Goal: Information Seeking & Learning: Learn about a topic

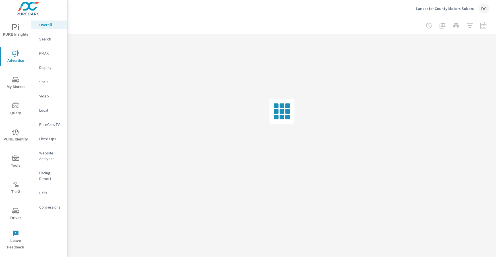
click at [430, 11] on p "Lancaster County Motors Subaru" at bounding box center [445, 8] width 59 height 5
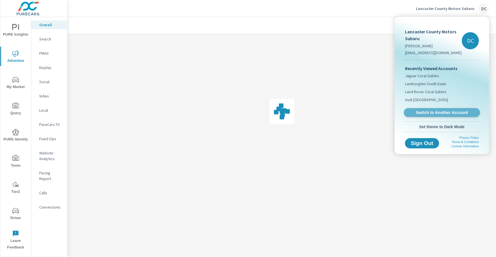
click at [433, 112] on span "Switch to Another Account" at bounding box center [442, 112] width 70 height 5
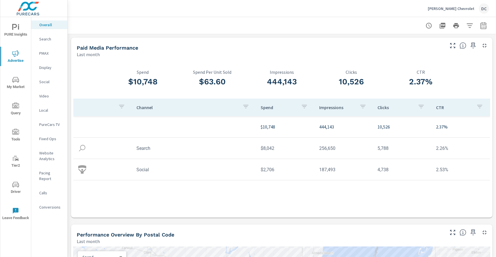
click at [484, 26] on icon "button" at bounding box center [483, 25] width 7 height 7
select select "Last month"
click at [443, 62] on p "+ Add comparison" at bounding box center [444, 64] width 73 height 7
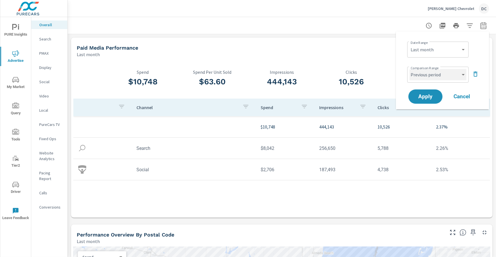
click at [436, 72] on select "Custom Previous period Previous month Previous year" at bounding box center [438, 74] width 57 height 11
click at [410, 69] on select "Custom Previous period Previous month Previous year" at bounding box center [438, 74] width 57 height 11
select select "Previous month"
click at [432, 94] on span "Apply" at bounding box center [425, 96] width 23 height 5
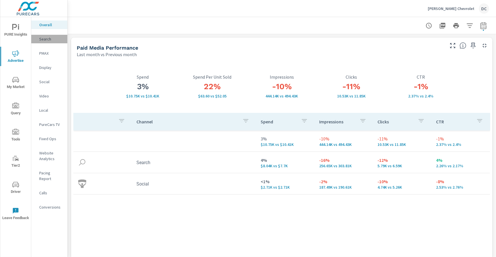
click at [45, 40] on p "Search" at bounding box center [51, 39] width 24 height 6
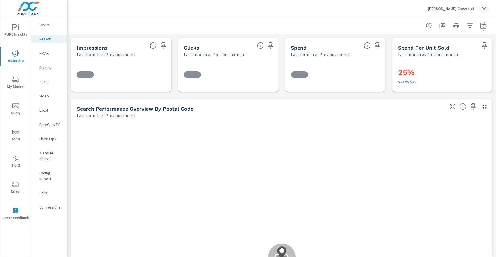
scroll to position [48, 0]
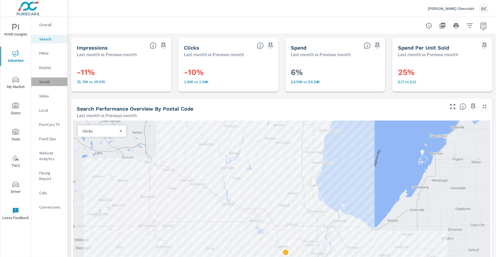
click at [45, 82] on p "Social" at bounding box center [51, 82] width 24 height 6
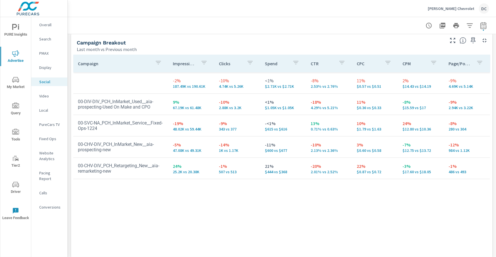
scroll to position [250, 0]
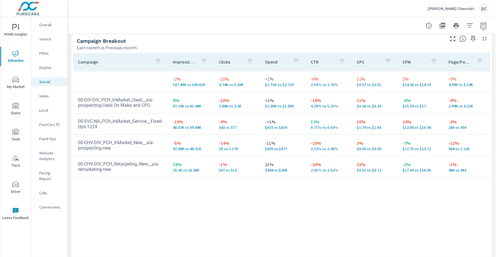
click at [22, 25] on span "PURE Insights" at bounding box center [15, 31] width 27 height 14
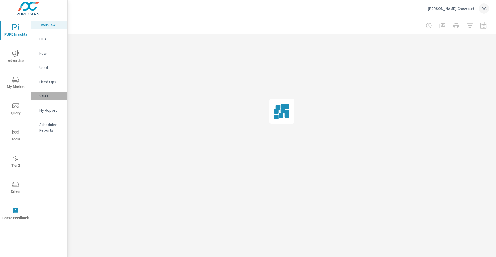
click at [44, 96] on p "Sales" at bounding box center [51, 96] width 24 height 6
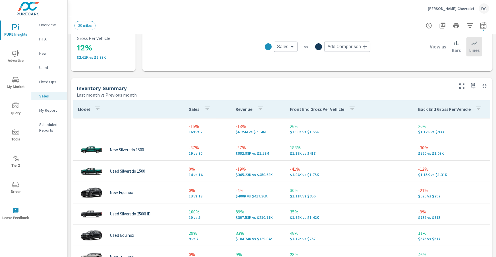
scroll to position [203, 0]
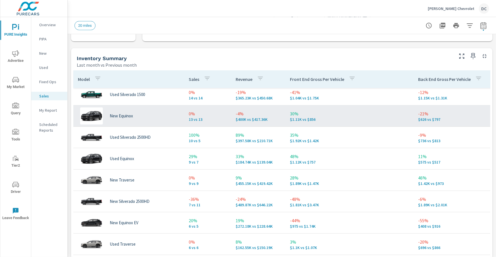
scroll to position [235, 0]
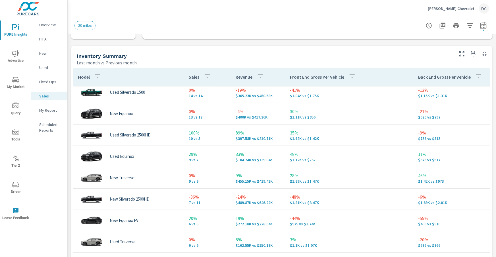
click at [97, 78] on icon "button" at bounding box center [97, 76] width 7 height 7
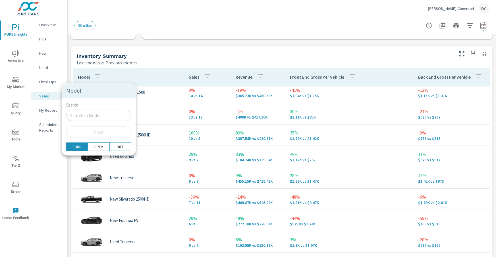
click at [88, 115] on input "Search" at bounding box center [98, 115] width 65 height 11
type input "new"
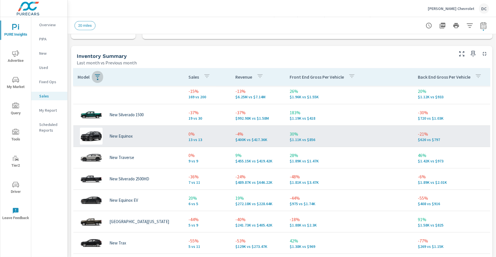
scroll to position [3, 0]
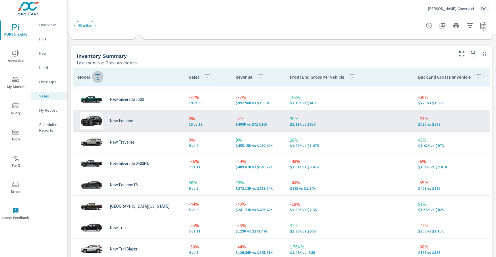
scroll to position [24, 0]
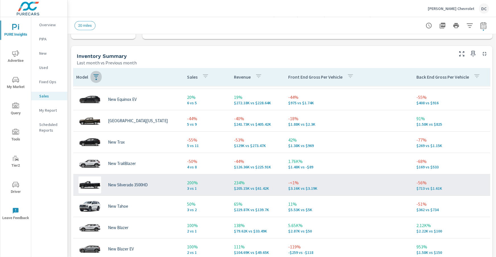
scroll to position [113, 2]
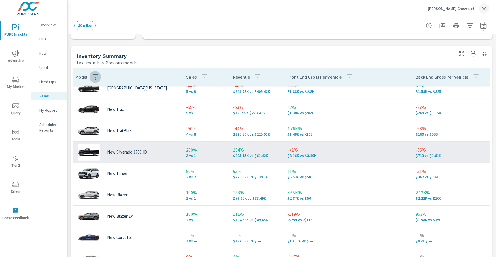
scroll to position [137, 3]
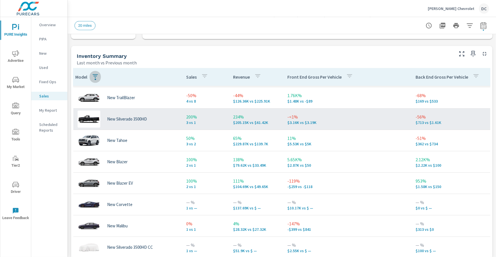
scroll to position [172, 3]
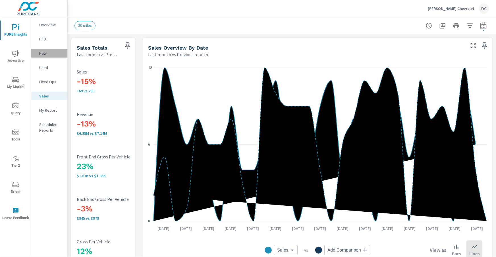
click at [43, 53] on p "New" at bounding box center [51, 53] width 24 height 6
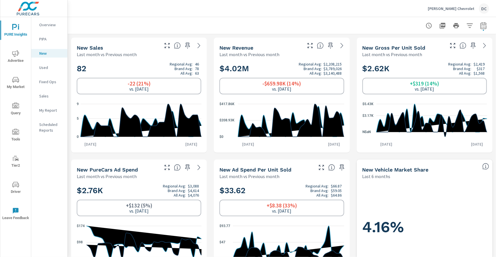
click at [49, 69] on p "Used" at bounding box center [51, 68] width 24 height 6
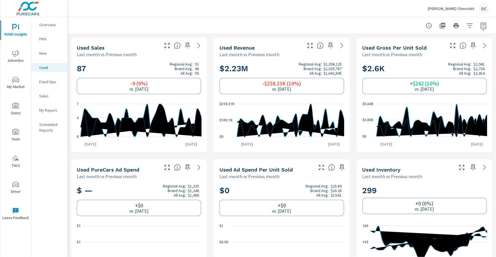
click at [19, 55] on span "Advertise" at bounding box center [15, 57] width 27 height 14
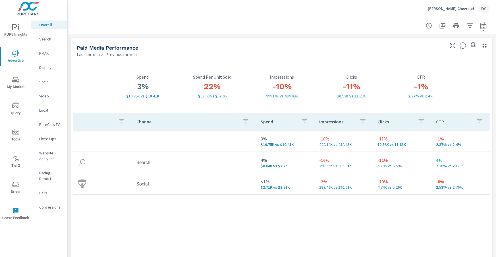
click at [22, 32] on span "PURE Insights" at bounding box center [15, 31] width 27 height 14
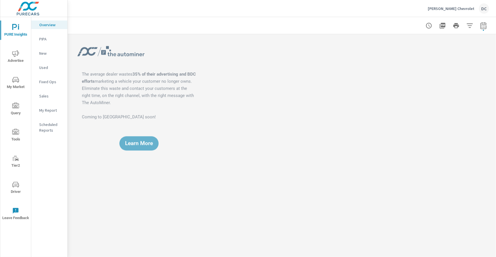
click at [42, 82] on p "Fixed Ops" at bounding box center [51, 82] width 24 height 6
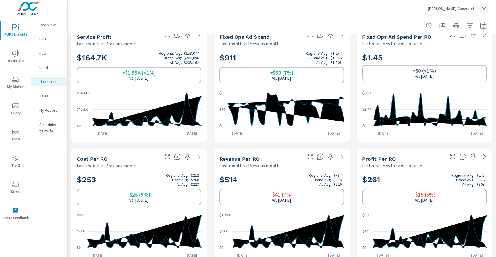
scroll to position [143, 0]
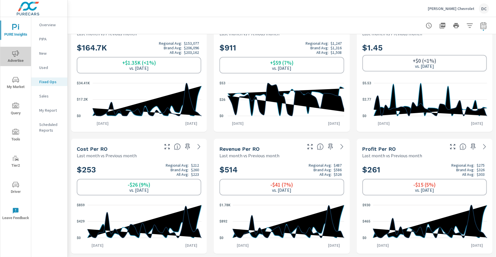
click at [18, 53] on icon "nav menu" at bounding box center [15, 53] width 7 height 7
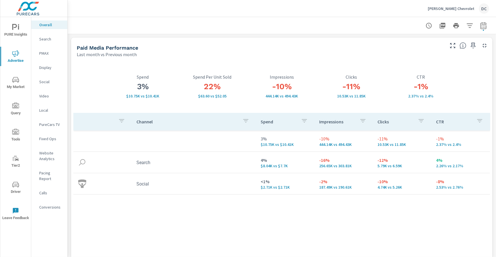
click at [458, 9] on p "Burt Watson Chevrolet" at bounding box center [451, 8] width 47 height 5
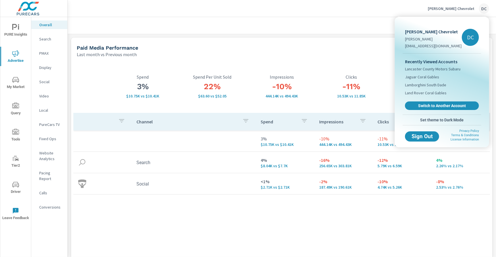
click at [436, 102] on link "Switch to Another Account" at bounding box center [442, 105] width 74 height 9
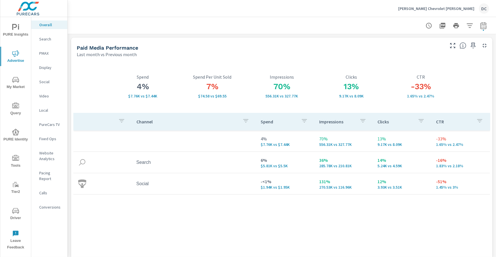
click at [48, 79] on p "Social" at bounding box center [51, 82] width 24 height 6
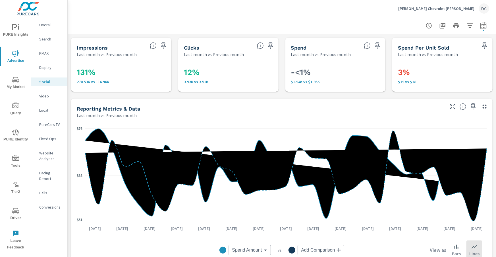
click at [49, 67] on p "Display" at bounding box center [51, 68] width 24 height 6
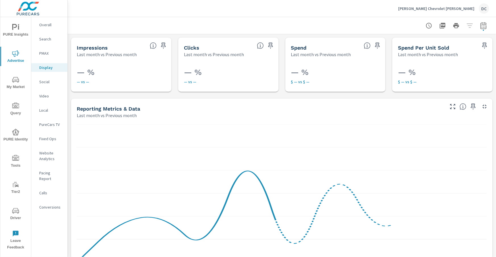
click at [42, 82] on p "Social" at bounding box center [51, 82] width 24 height 6
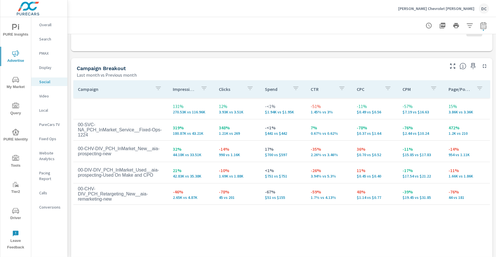
scroll to position [225, 0]
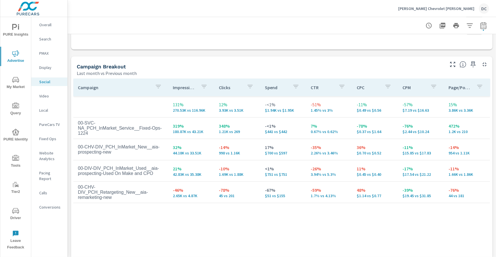
click at [16, 27] on icon "nav menu" at bounding box center [14, 27] width 5 height 6
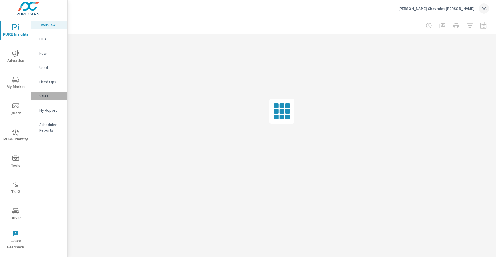
click at [45, 94] on p "Sales" at bounding box center [51, 96] width 24 height 6
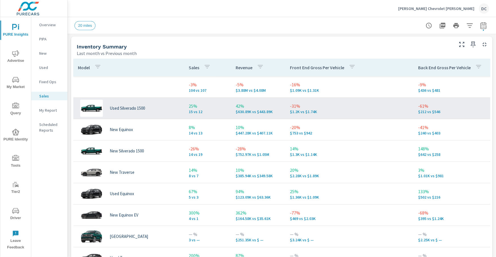
scroll to position [242, 0]
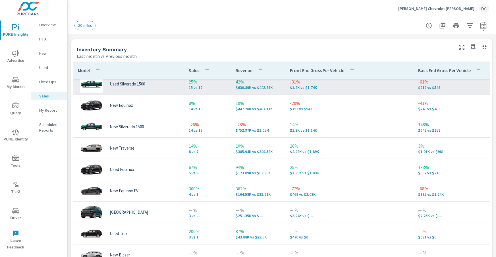
scroll to position [28, 0]
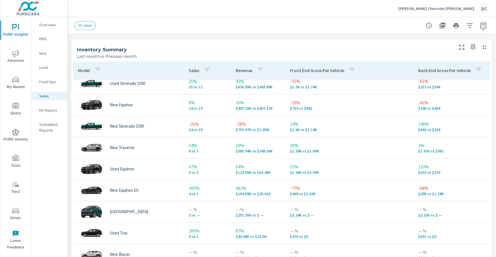
click at [42, 67] on p "Used" at bounding box center [51, 68] width 24 height 6
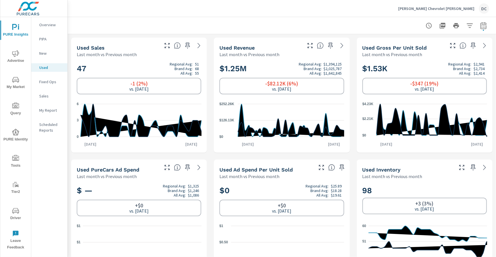
click at [44, 55] on p "New" at bounding box center [51, 53] width 24 height 6
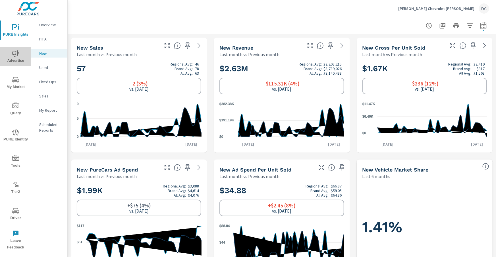
click at [19, 58] on span "Advertise" at bounding box center [15, 57] width 27 height 14
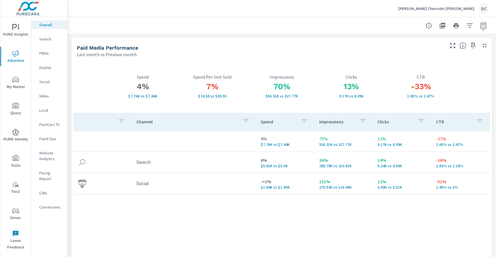
click at [46, 40] on p "Search" at bounding box center [51, 39] width 24 height 6
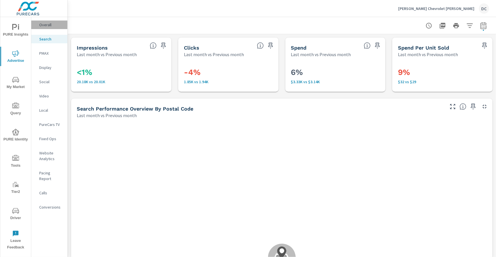
click at [47, 24] on p "Overall" at bounding box center [51, 25] width 24 height 6
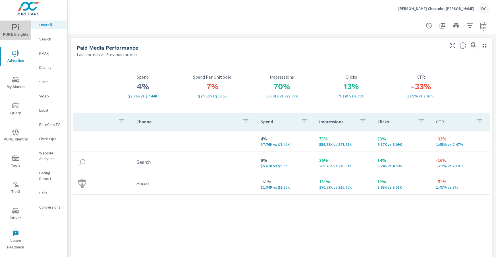
click at [18, 26] on icon "nav menu" at bounding box center [18, 27] width 1 height 4
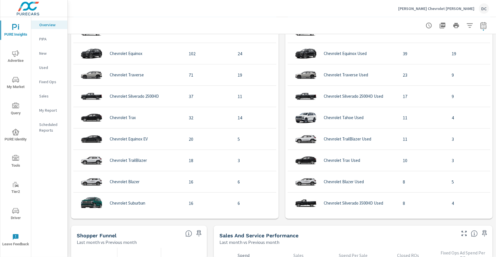
scroll to position [547, 0]
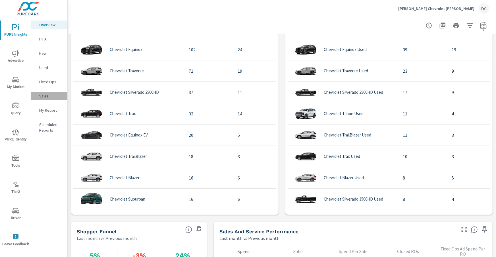
click at [57, 93] on p "Sales" at bounding box center [51, 96] width 24 height 6
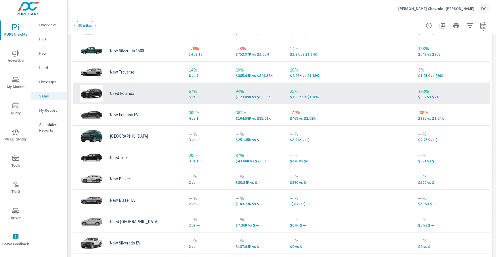
scroll to position [325, 0]
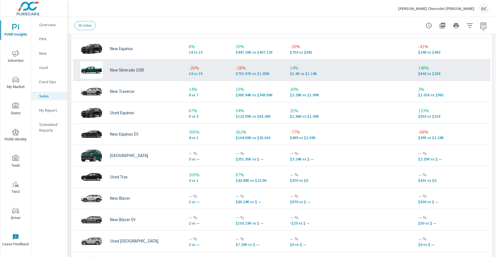
scroll to position [12, 0]
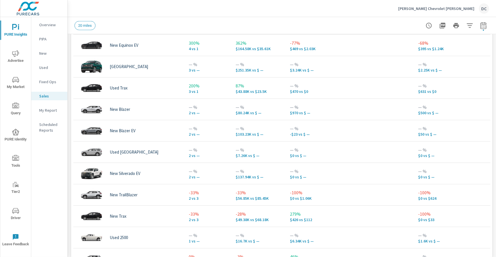
scroll to position [100, 0]
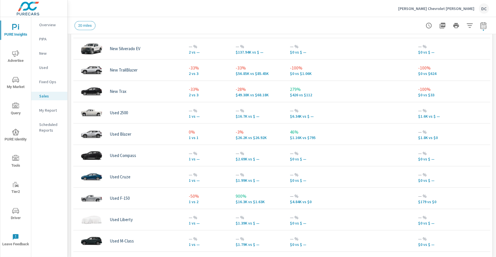
scroll to position [270, 0]
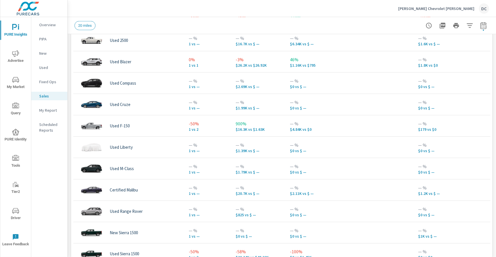
scroll to position [338, 0]
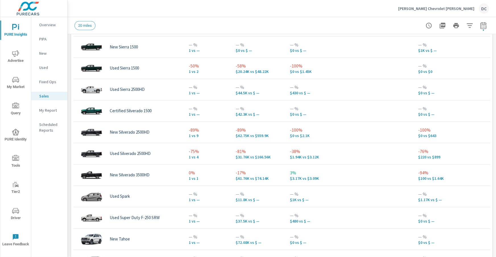
scroll to position [490, 0]
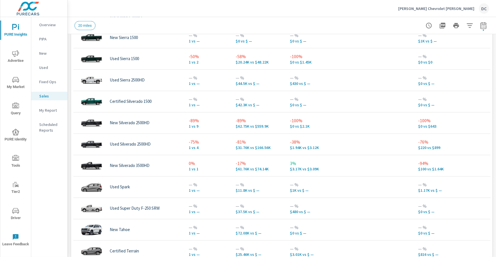
click at [16, 60] on span "Advertise" at bounding box center [15, 57] width 27 height 14
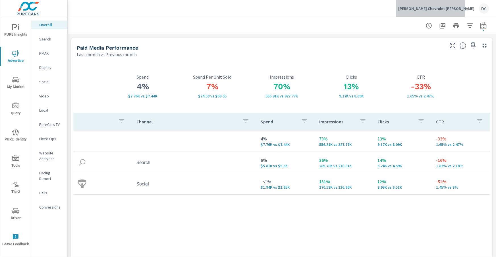
click at [448, 9] on p "Burt Watson Chevrolet Reese" at bounding box center [437, 8] width 76 height 5
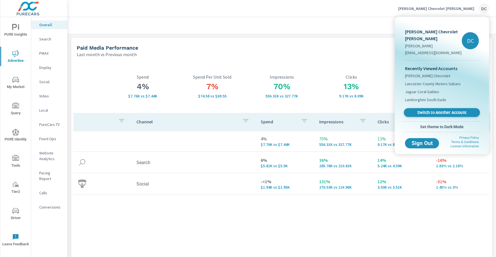
click at [448, 108] on link "Switch to Another Account" at bounding box center [442, 112] width 76 height 9
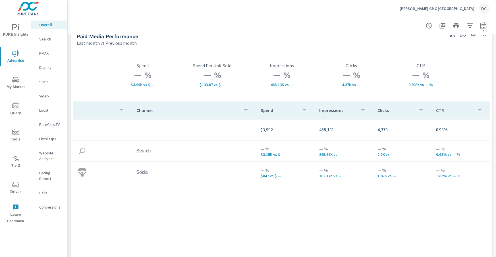
scroll to position [13, 0]
click at [13, 32] on span "PURE Insights" at bounding box center [15, 31] width 27 height 14
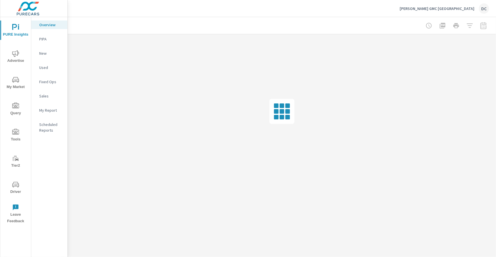
click at [48, 95] on p "Sales" at bounding box center [51, 96] width 24 height 6
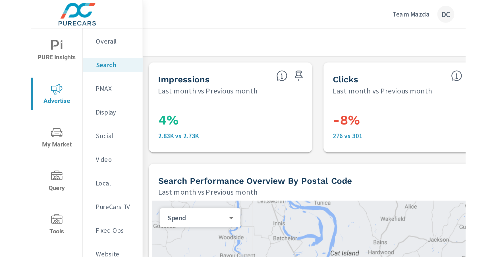
scroll to position [362, 0]
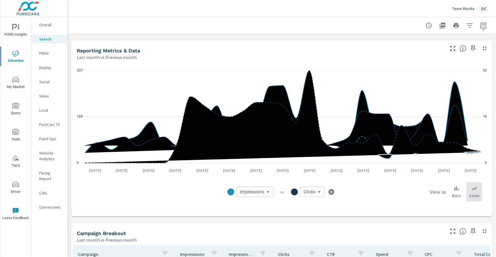
click at [262, 12] on div "Team Mazda DC" at bounding box center [470, 8] width 37 height 10
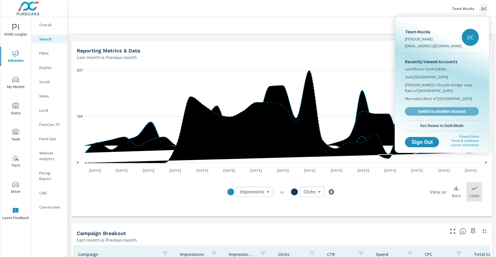
click at [262, 109] on span "Switch to Another Account" at bounding box center [442, 111] width 68 height 5
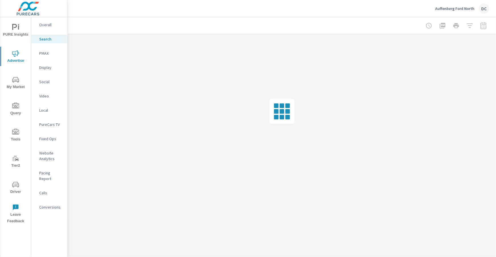
click at [54, 25] on p "Overall" at bounding box center [51, 25] width 24 height 6
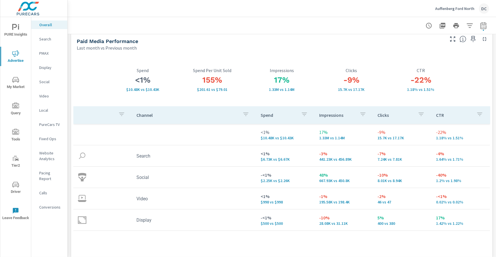
scroll to position [5, 0]
click at [47, 69] on p "Display" at bounding box center [51, 68] width 24 height 6
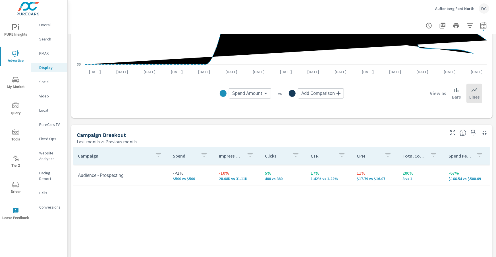
scroll to position [154, 0]
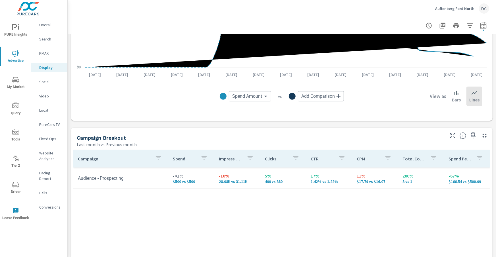
click at [46, 83] on p "Social" at bounding box center [51, 82] width 24 height 6
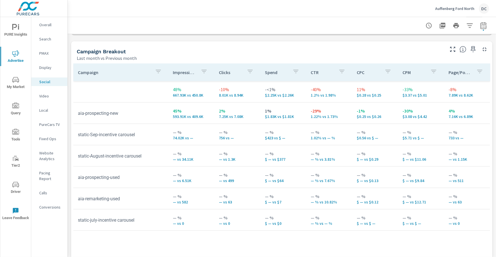
scroll to position [265, 0]
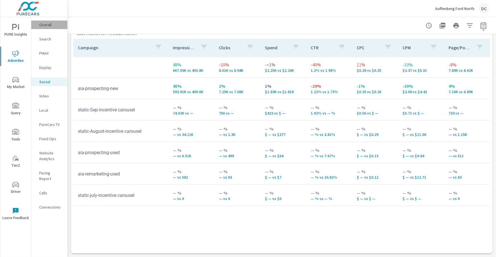
click at [44, 23] on p "Overall" at bounding box center [51, 25] width 24 height 6
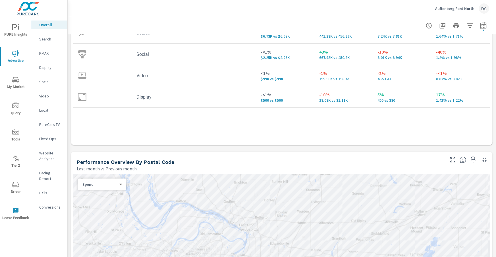
scroll to position [111, 0]
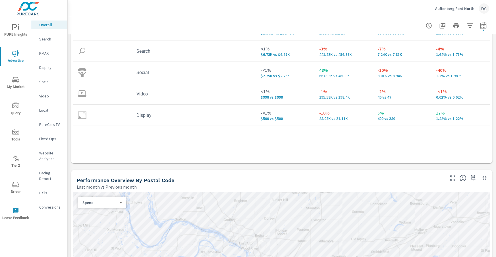
click at [45, 94] on p "Video" at bounding box center [51, 96] width 24 height 6
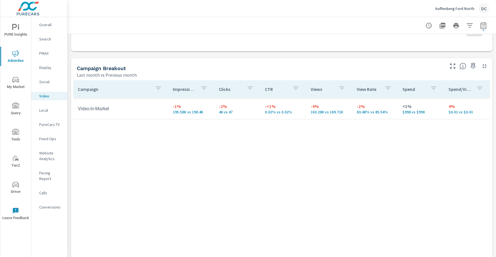
scroll to position [260, 0]
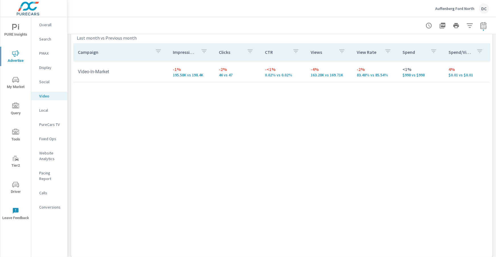
click at [19, 26] on span "PURE Insights" at bounding box center [15, 31] width 27 height 14
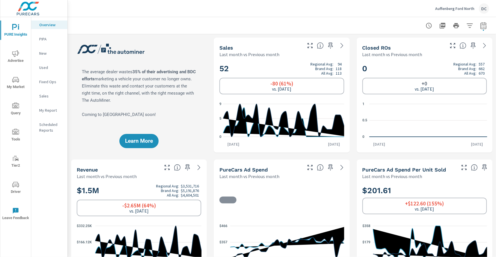
click at [46, 94] on p "Sales" at bounding box center [51, 96] width 24 height 6
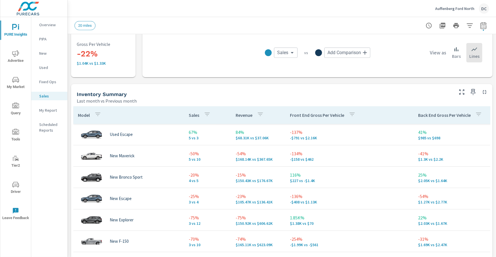
scroll to position [210, 0]
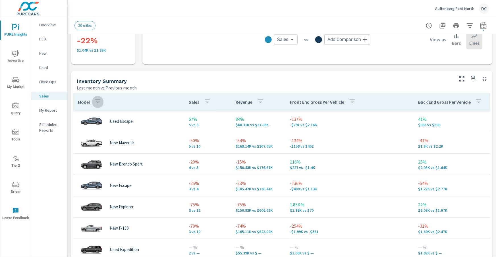
click at [98, 101] on icon "button" at bounding box center [97, 100] width 5 height 3
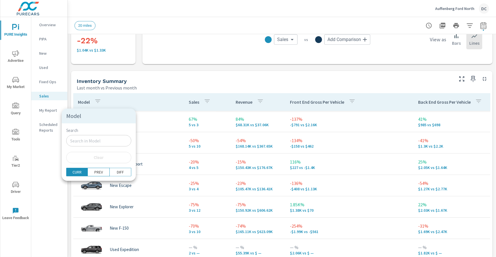
click at [90, 139] on input "Search" at bounding box center [98, 140] width 65 height 11
type input "new"
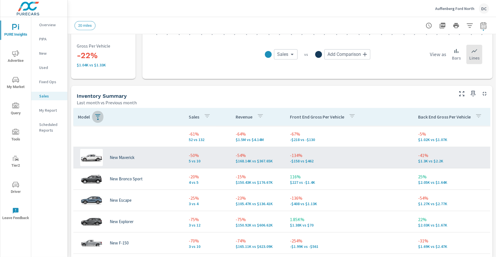
scroll to position [195, 0]
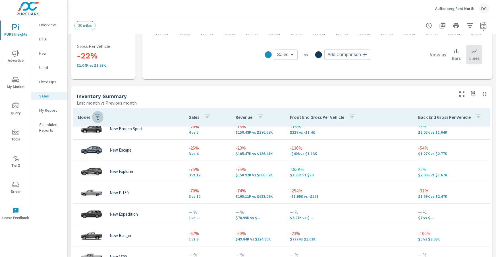
scroll to position [36, 0]
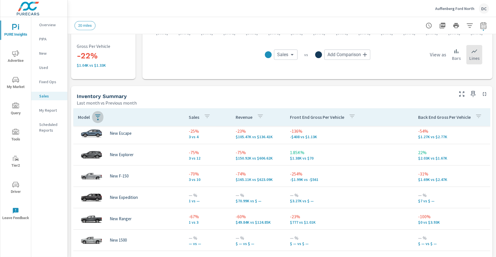
scroll to position [67, 1]
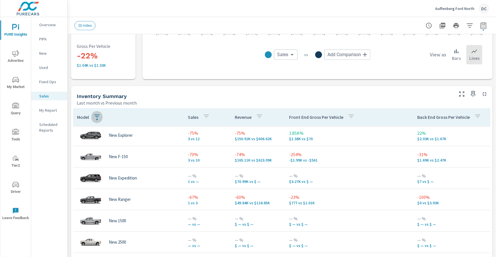
scroll to position [112, 1]
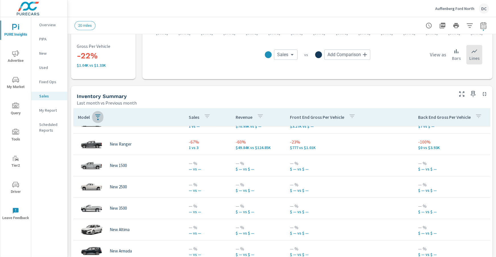
scroll to position [76, 0]
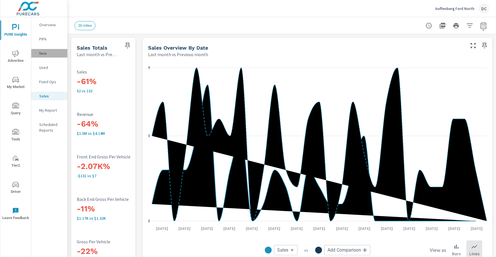
click at [42, 52] on p "New" at bounding box center [51, 53] width 24 height 6
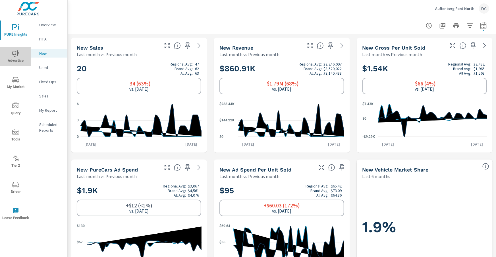
click at [16, 55] on icon "nav menu" at bounding box center [15, 53] width 7 height 7
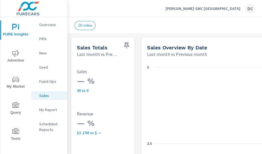
click at [15, 47] on button "Advertise" at bounding box center [15, 56] width 31 height 19
